Goal: Information Seeking & Learning: Learn about a topic

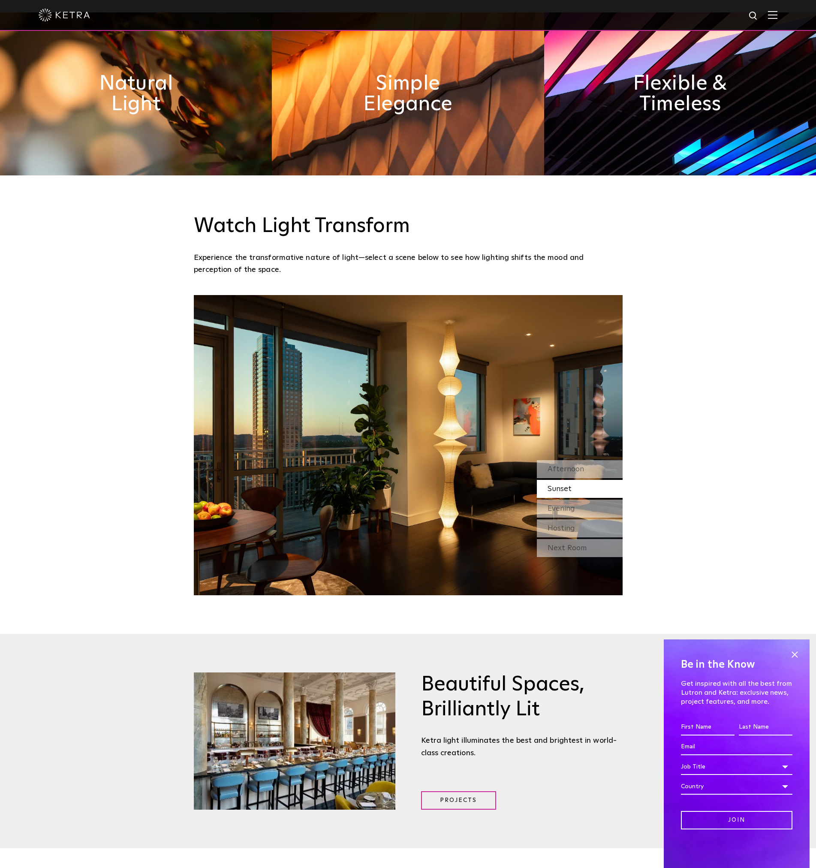
scroll to position [986, 0]
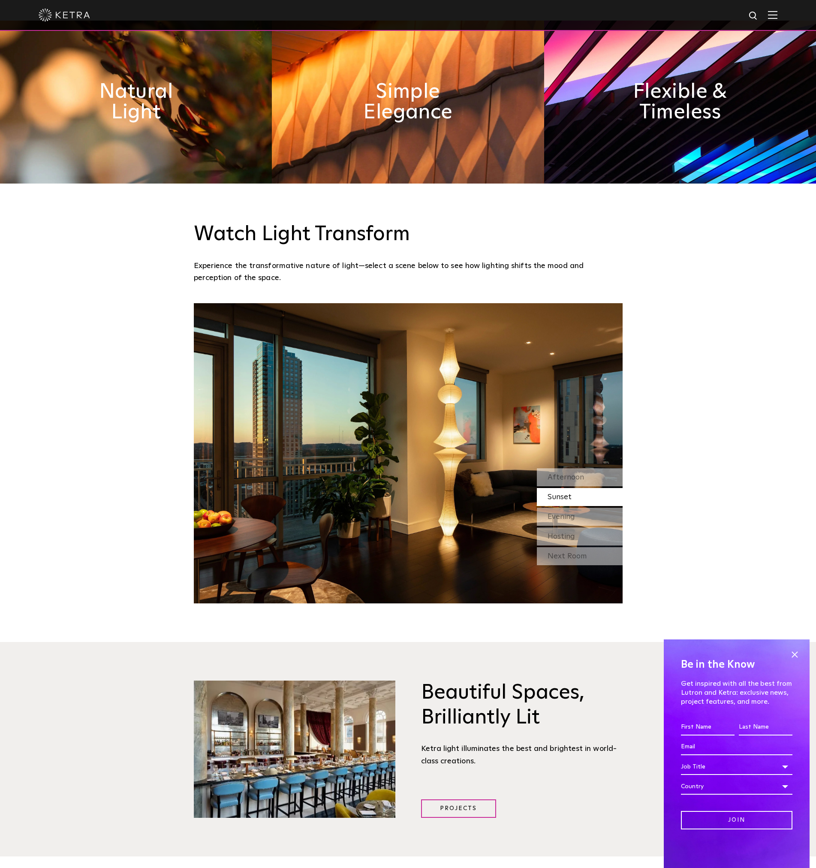
click at [777, 17] on img at bounding box center [772, 15] width 9 height 8
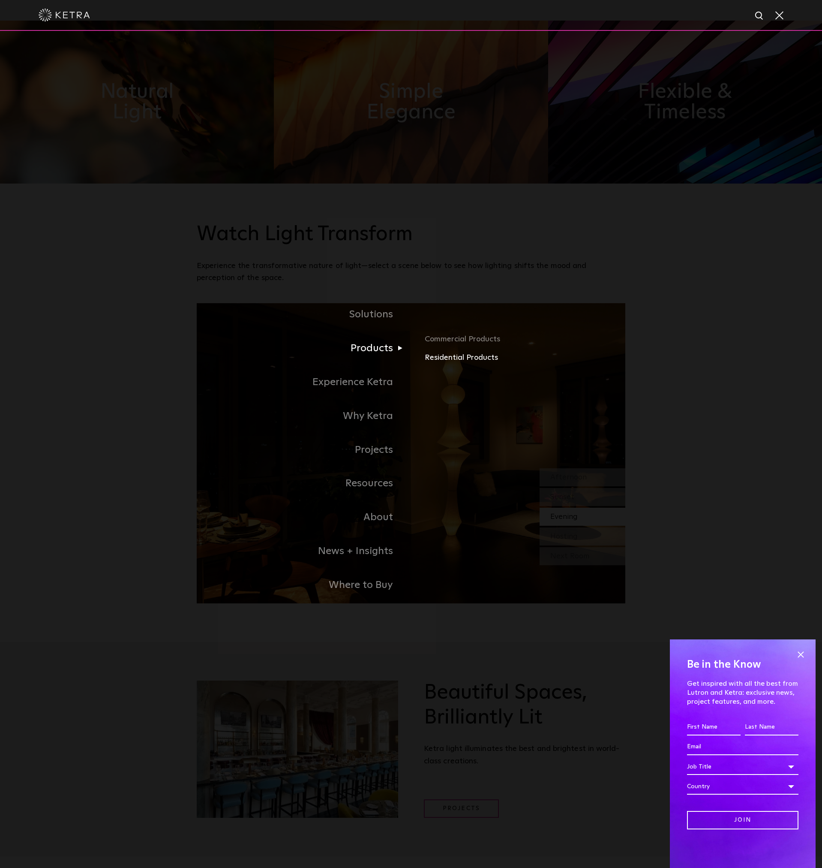
click at [451, 358] on link "Residential Products" at bounding box center [525, 357] width 201 height 12
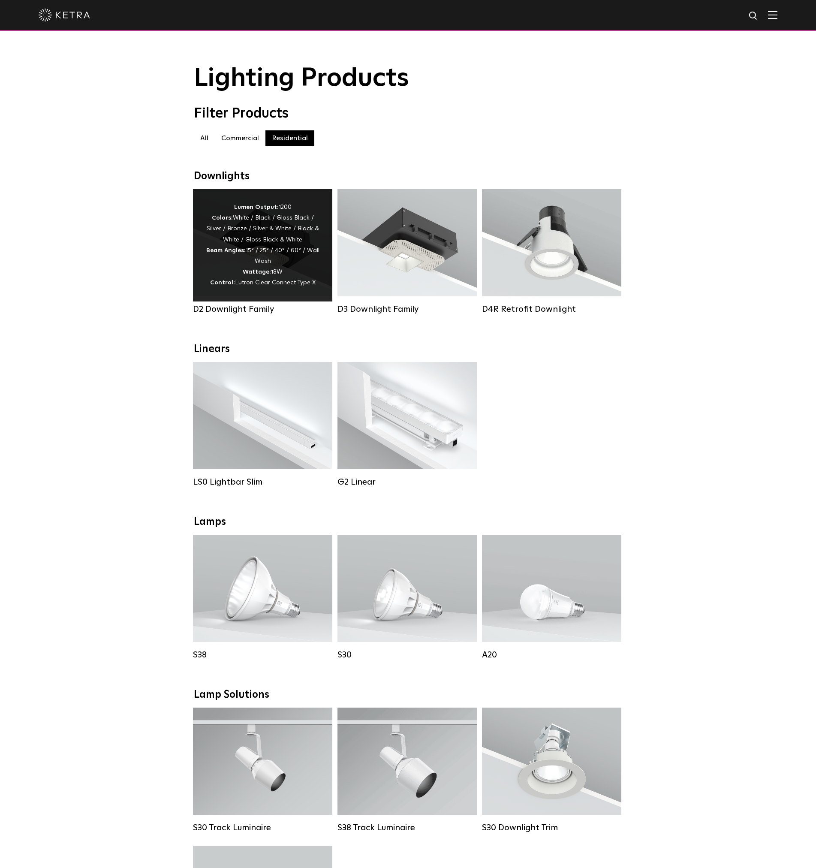
click at [274, 261] on div "Lumen Output: 1200 Colors: White / Black / Gloss Black / Silver / Bronze / Silv…" at bounding box center [263, 245] width 114 height 87
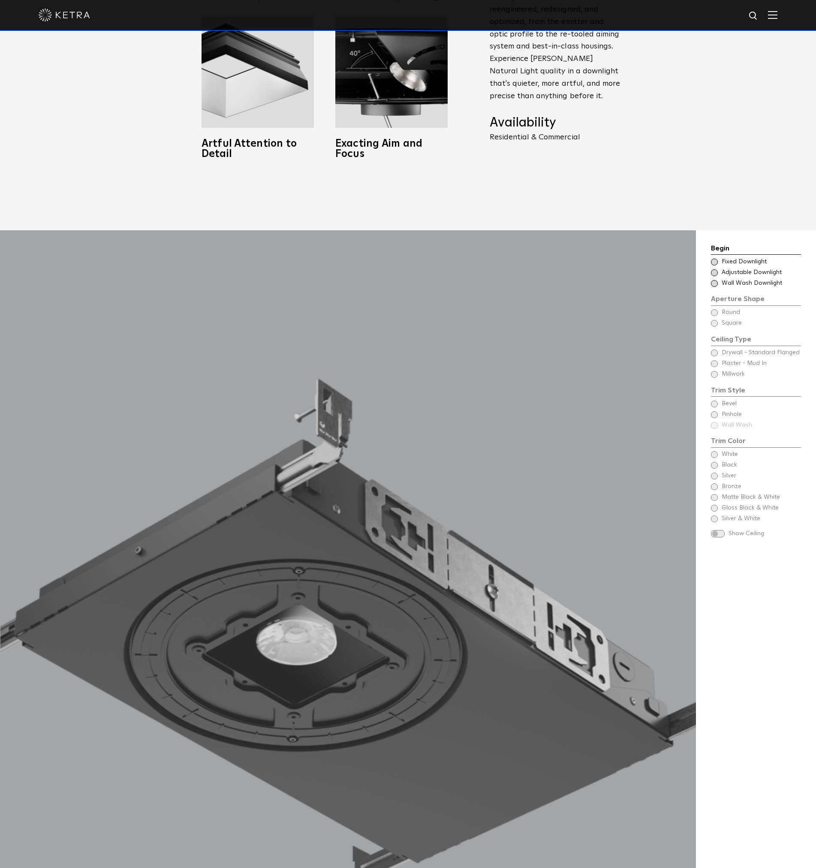
scroll to position [1029, 0]
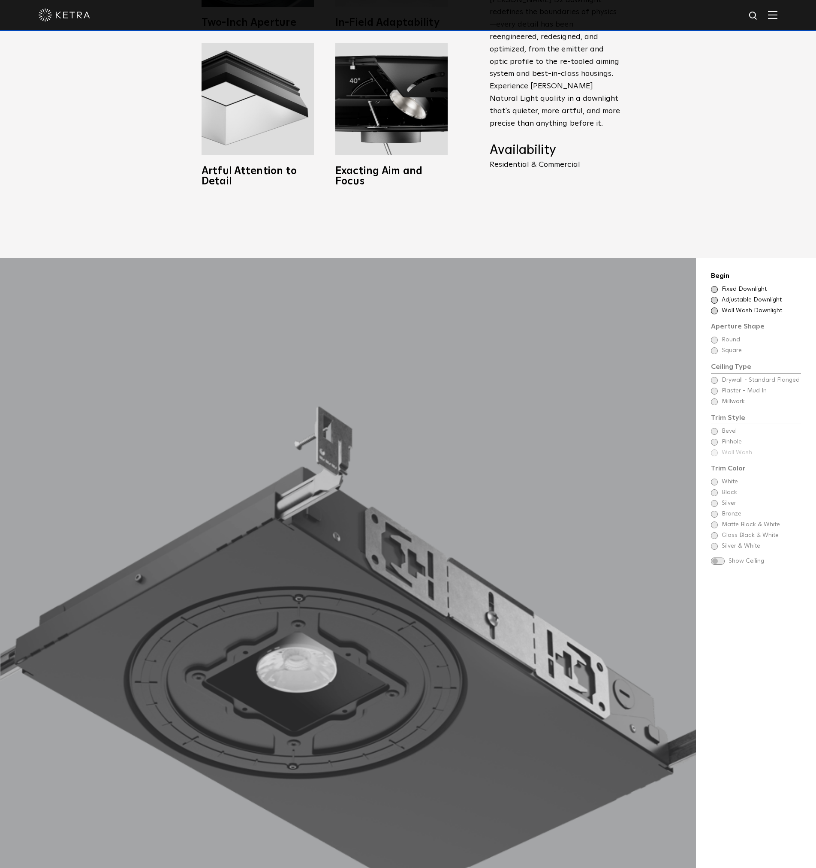
click at [714, 286] on span at bounding box center [714, 289] width 7 height 7
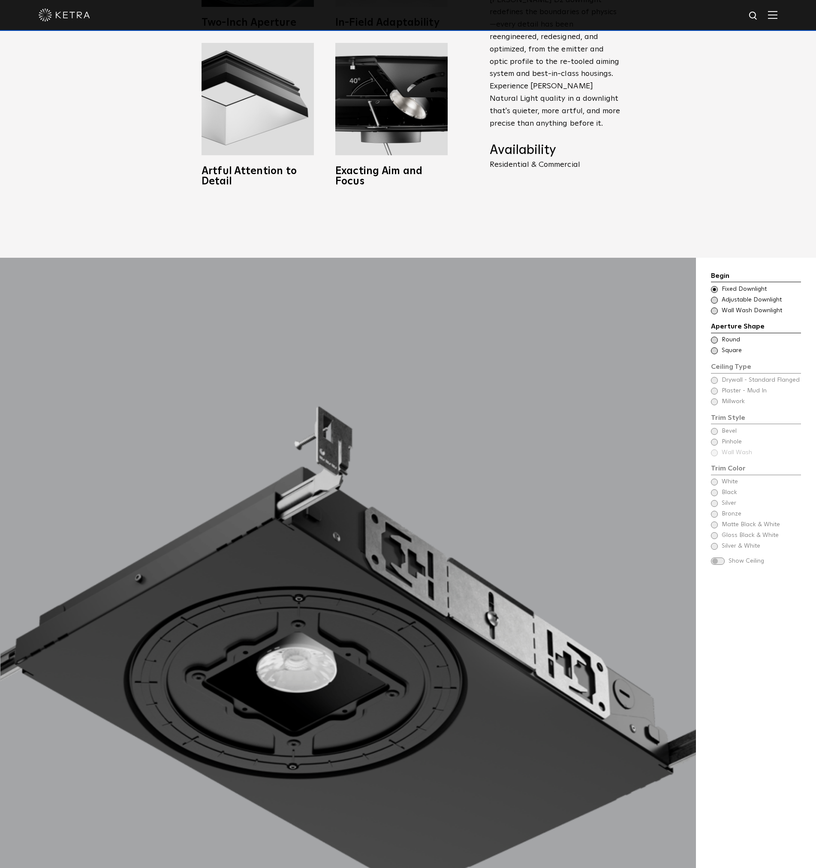
click at [712, 336] on span at bounding box center [714, 339] width 7 height 7
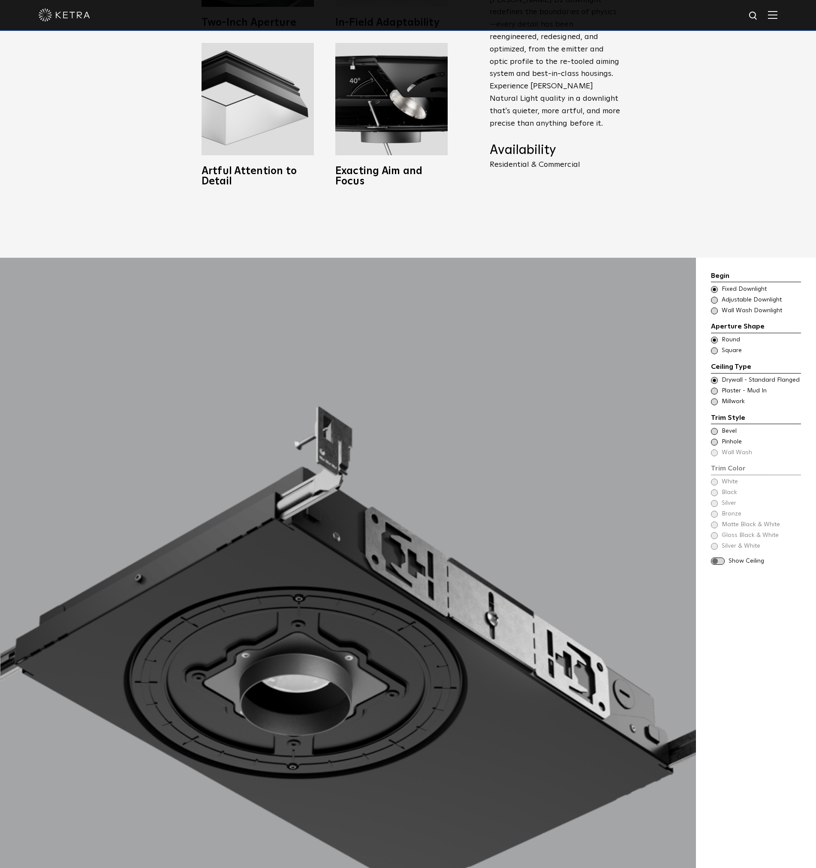
click at [715, 388] on span at bounding box center [714, 391] width 7 height 7
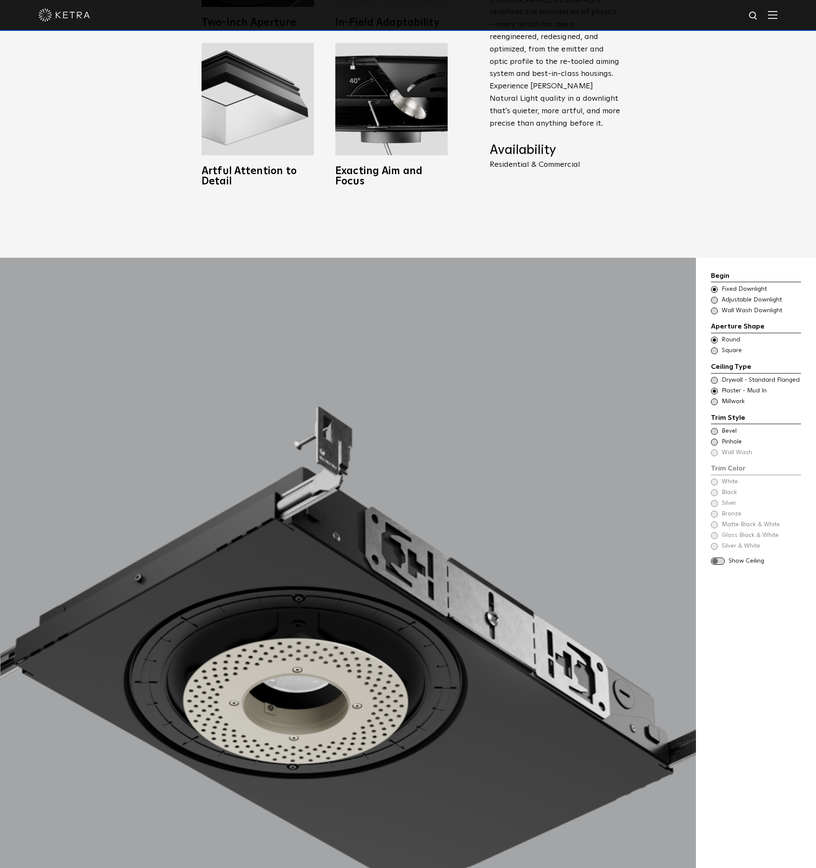
click at [714, 428] on span at bounding box center [714, 431] width 7 height 7
click at [715, 439] on span at bounding box center [714, 442] width 7 height 7
click at [716, 428] on span at bounding box center [714, 431] width 7 height 7
click at [713, 478] on span at bounding box center [714, 481] width 7 height 7
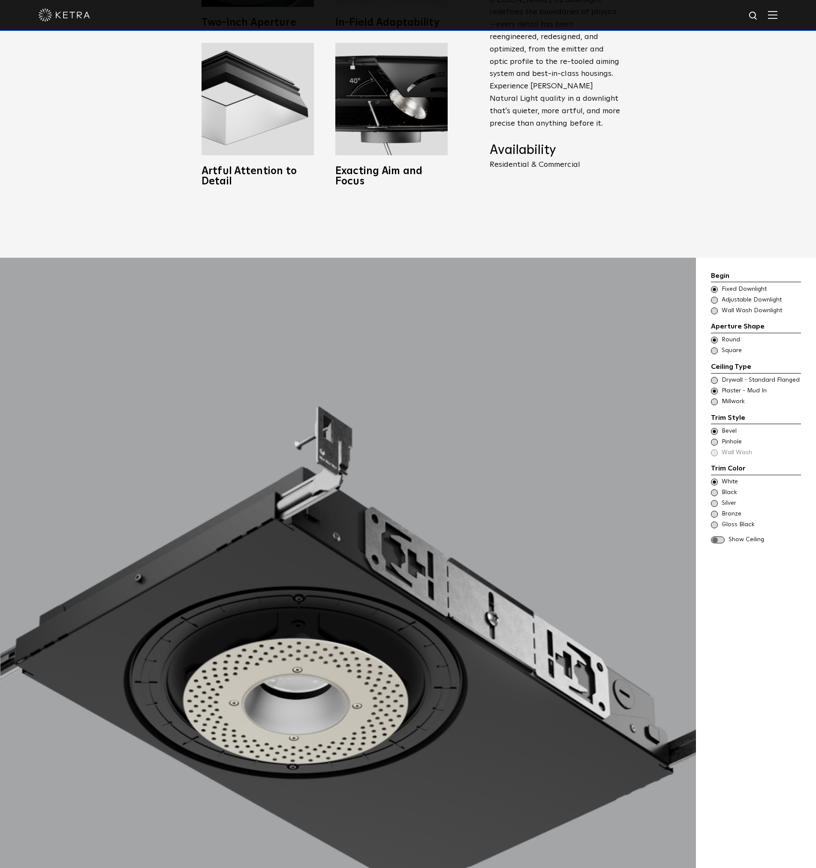
click at [716, 489] on span at bounding box center [714, 492] width 7 height 7
click at [715, 511] on span at bounding box center [714, 514] width 7 height 7
click at [714, 500] on span at bounding box center [714, 503] width 7 height 7
click at [715, 478] on span at bounding box center [714, 481] width 7 height 7
click at [720, 536] on span at bounding box center [718, 539] width 14 height 7
